Goal: Contribute content: Add original content to the website for others to see

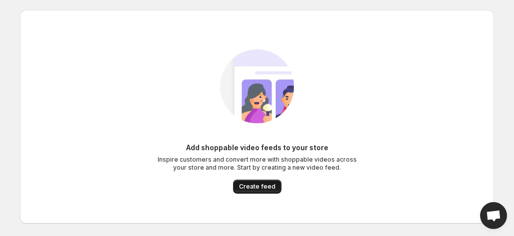
click at [256, 184] on span "Create feed" at bounding box center [257, 187] width 36 height 8
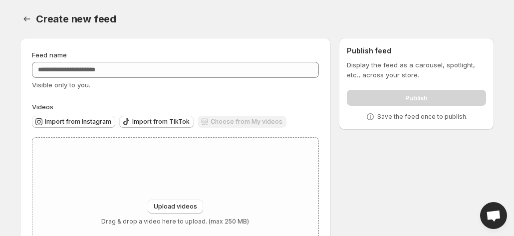
scroll to position [76, 0]
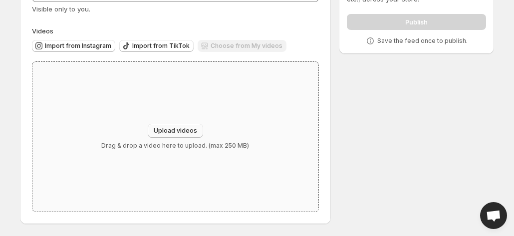
click at [191, 129] on span "Upload videos" at bounding box center [175, 131] width 43 height 8
type input "**********"
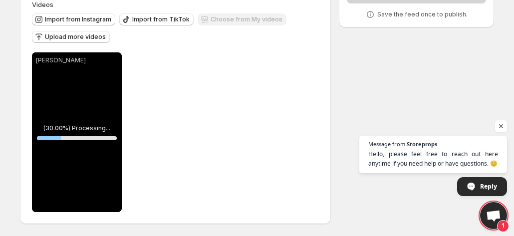
scroll to position [92, 0]
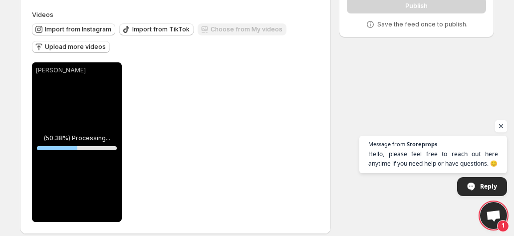
click at [500, 127] on span "Open chat" at bounding box center [501, 126] width 12 height 12
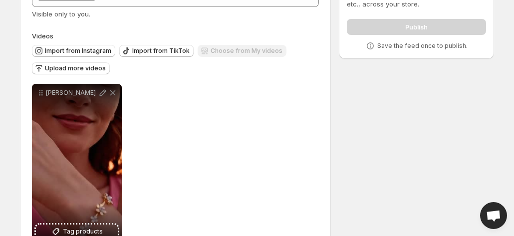
scroll to position [55, 0]
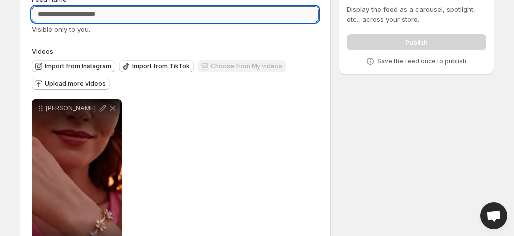
click at [148, 15] on input "Feed name" at bounding box center [175, 14] width 287 height 16
type input "*"
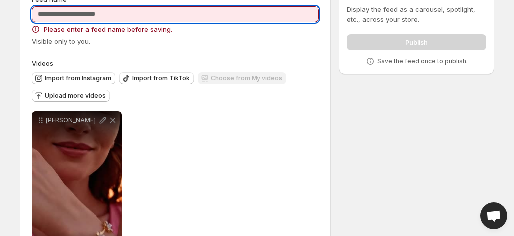
click at [195, 11] on input "Feed name" at bounding box center [175, 14] width 287 height 16
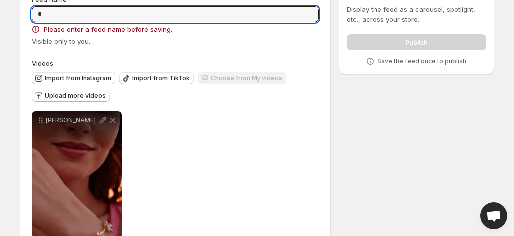
type input "*"
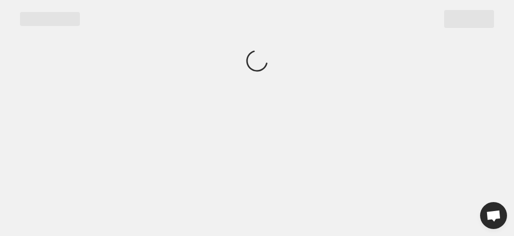
scroll to position [0, 0]
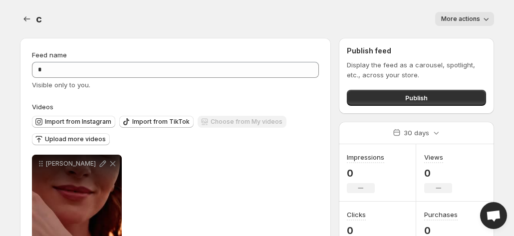
scroll to position [0, 0]
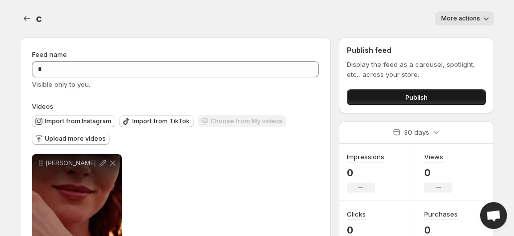
click at [385, 99] on button "Publish" at bounding box center [416, 97] width 139 height 16
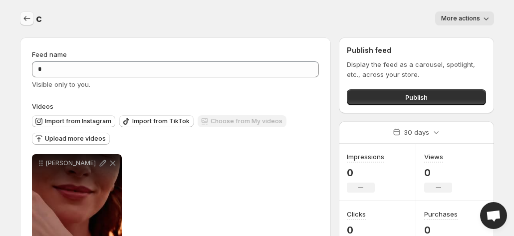
click at [29, 25] on div "c. This page is ready c More actions More actions More actions" at bounding box center [257, 19] width 474 height 38
click at [29, 25] on button "Settings" at bounding box center [27, 18] width 14 height 14
